Goal: Obtain resource: Obtain resource

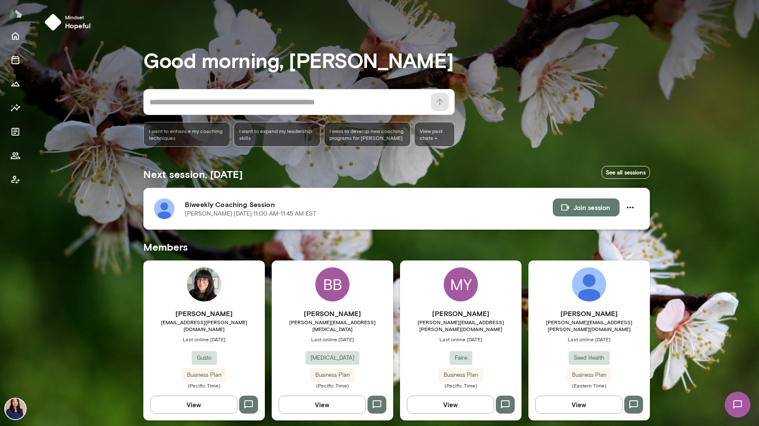
click at [159, 209] on img at bounding box center [164, 209] width 21 height 21
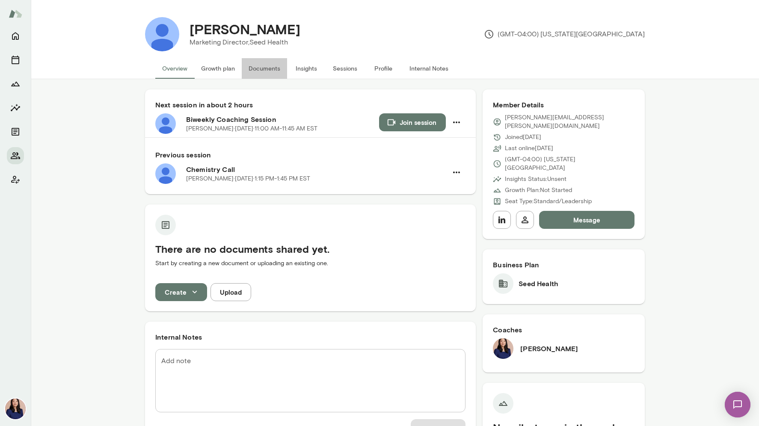
click at [267, 65] on button "Documents" at bounding box center [264, 68] width 45 height 21
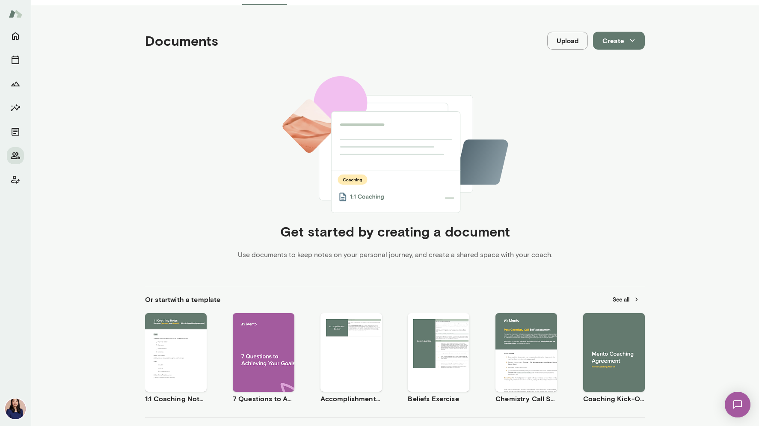
scroll to position [121, 0]
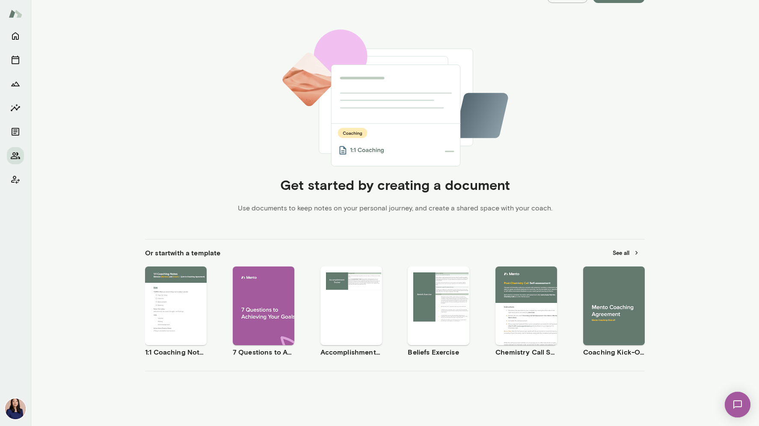
click at [183, 300] on span "Use template" at bounding box center [181, 298] width 31 height 7
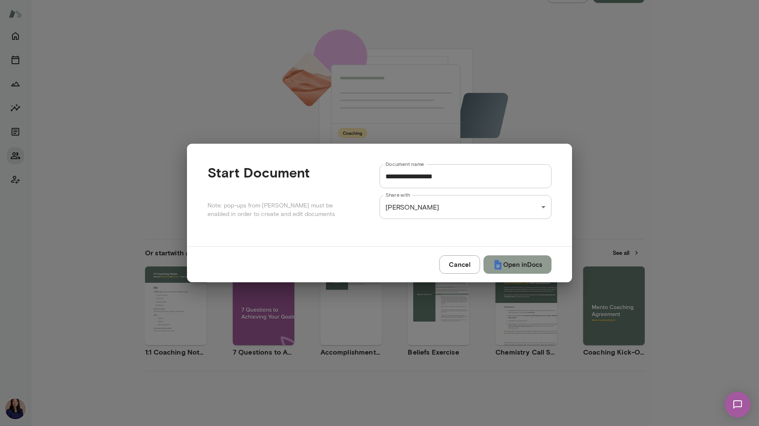
click at [517, 268] on button "Open in Docs" at bounding box center [518, 264] width 68 height 18
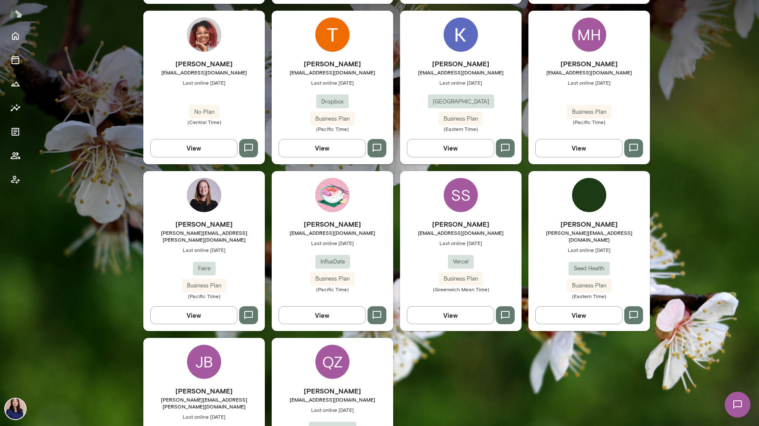
scroll to position [478, 0]
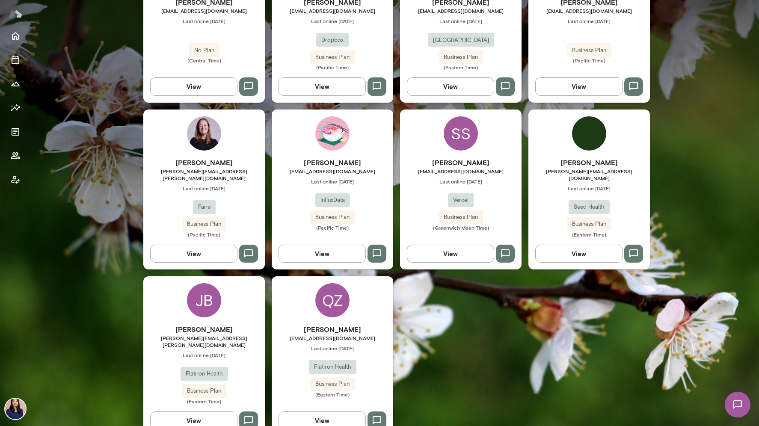
click at [205, 288] on div "JB" at bounding box center [204, 300] width 34 height 34
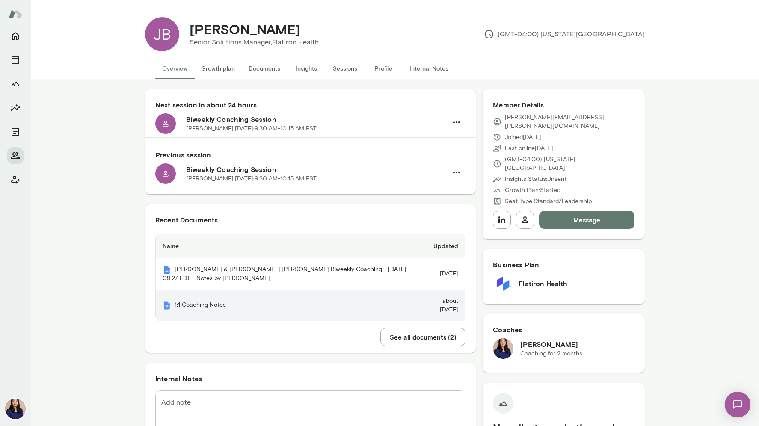
click at [199, 309] on th "1:1 Coaching Notes" at bounding box center [288, 305] width 264 height 31
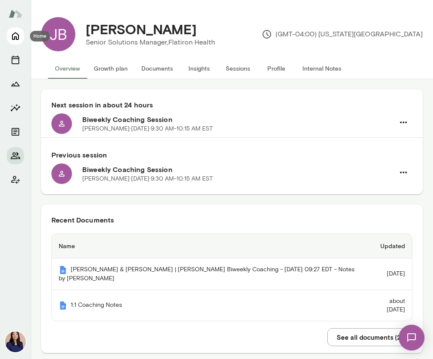
click at [18, 35] on icon "Home" at bounding box center [15, 37] width 7 height 8
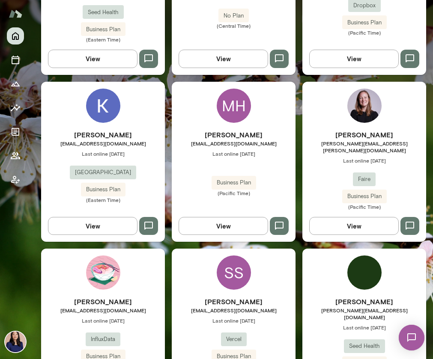
scroll to position [523, 0]
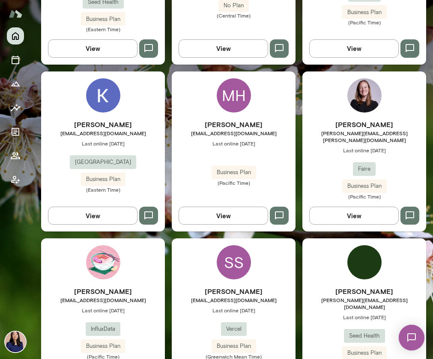
click at [360, 89] on img at bounding box center [364, 95] width 34 height 34
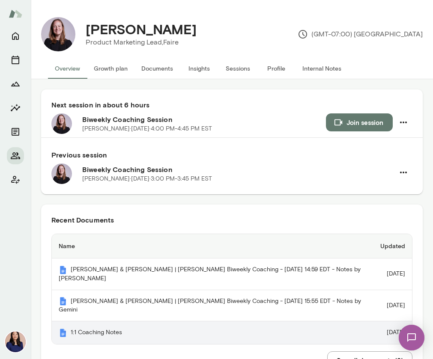
click at [85, 321] on th "1:1 Coaching Notes" at bounding box center [212, 332] width 321 height 23
